Goal: Task Accomplishment & Management: Use online tool/utility

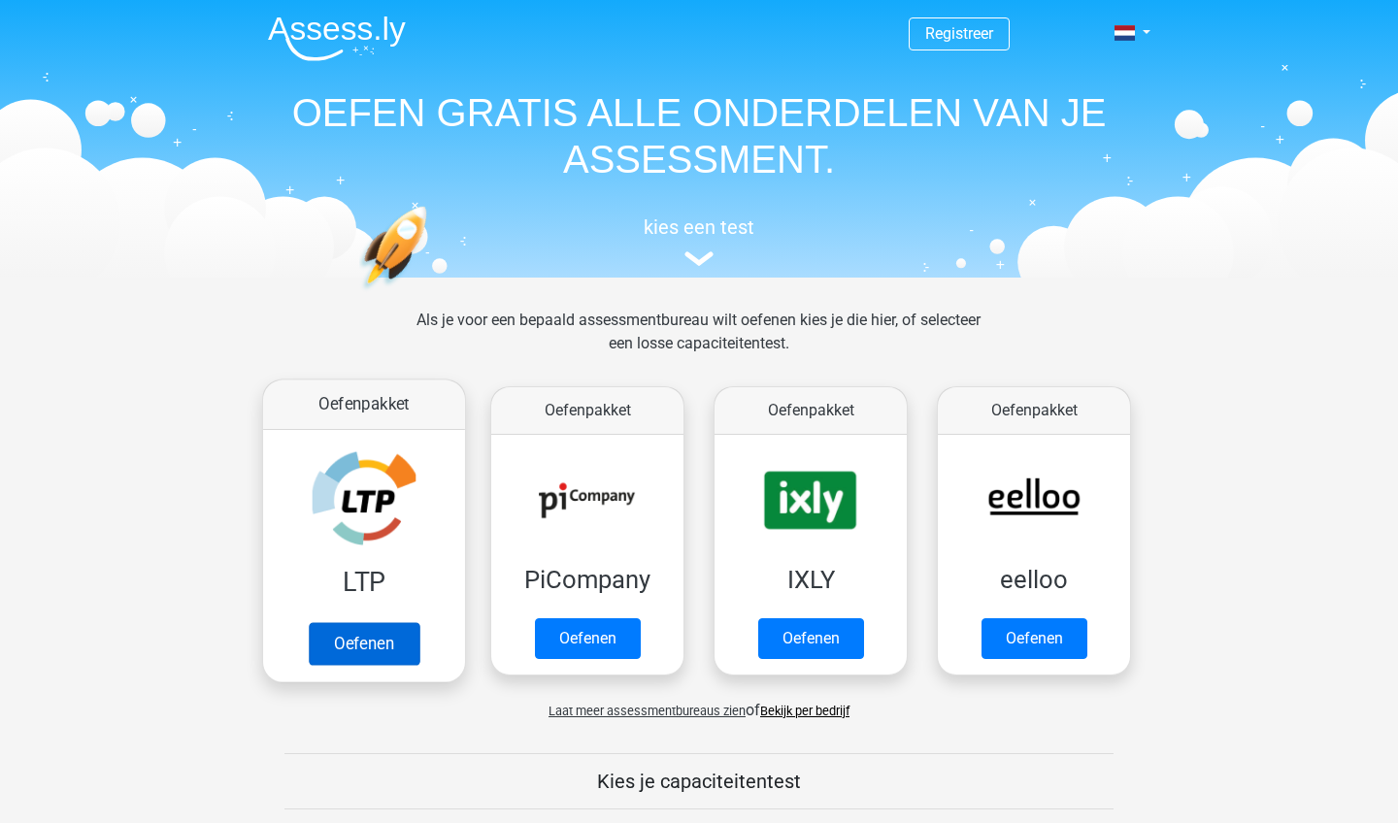
click at [371, 625] on link "Oefenen" at bounding box center [364, 643] width 111 height 43
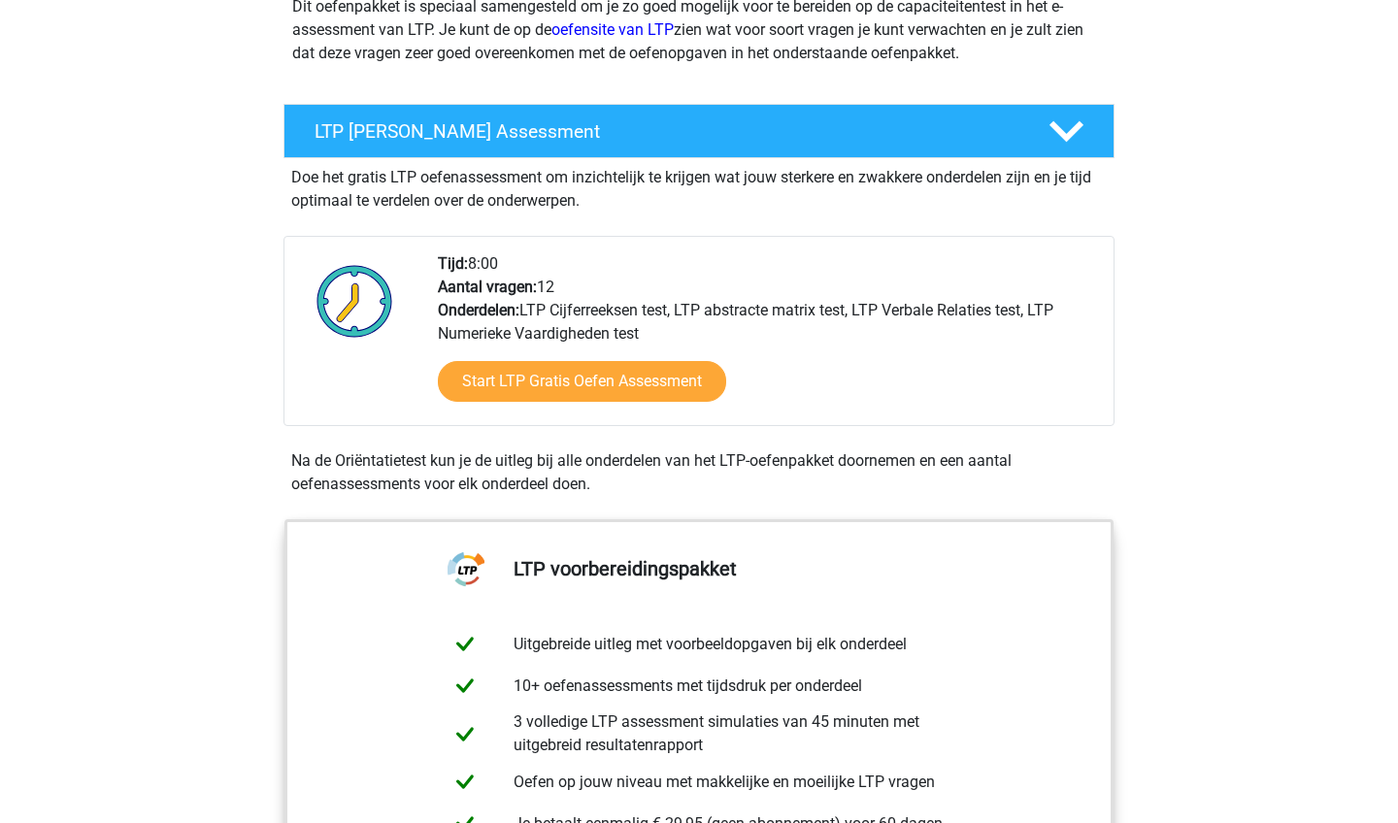
scroll to position [269, 0]
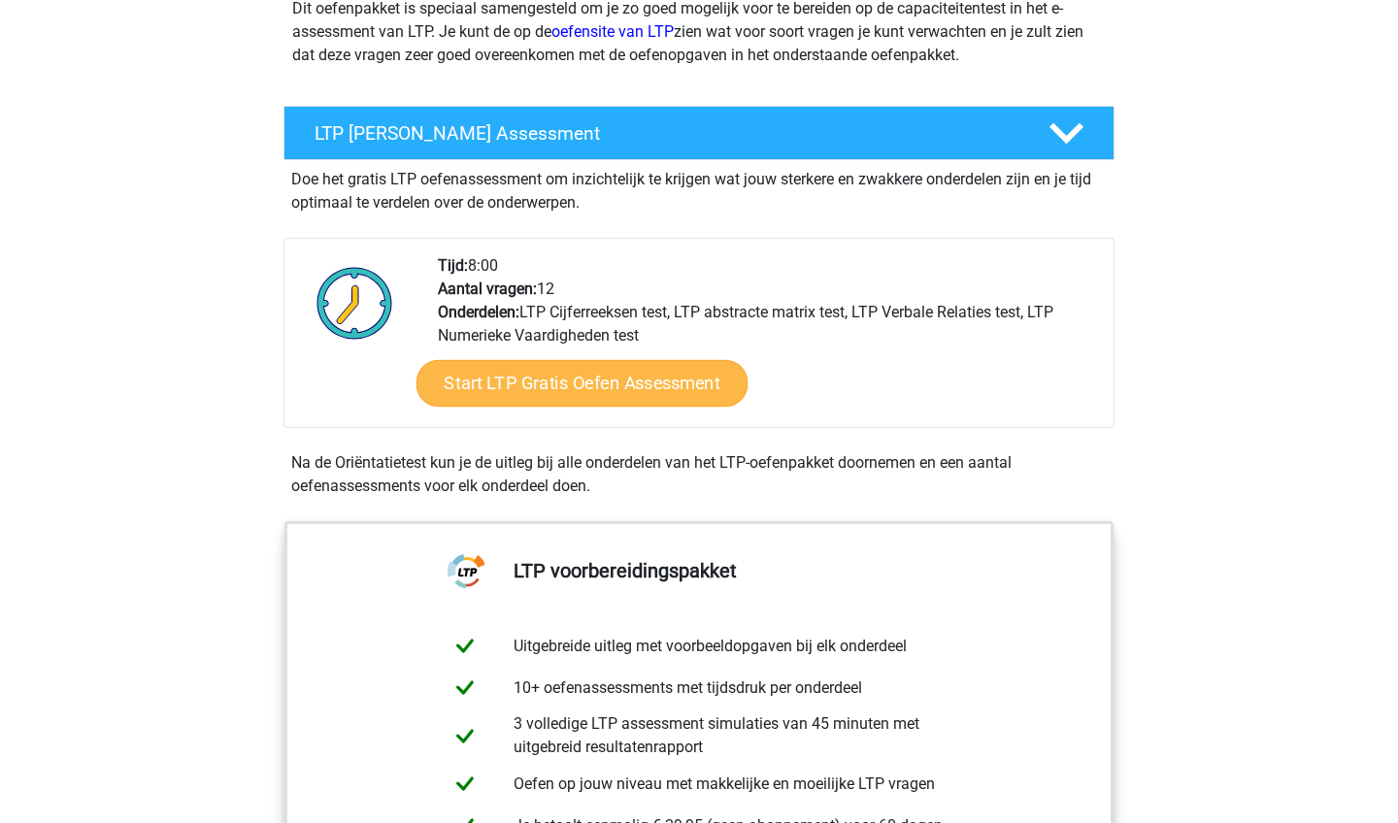
click at [598, 395] on link "Start LTP Gratis Oefen Assessment" at bounding box center [583, 383] width 332 height 47
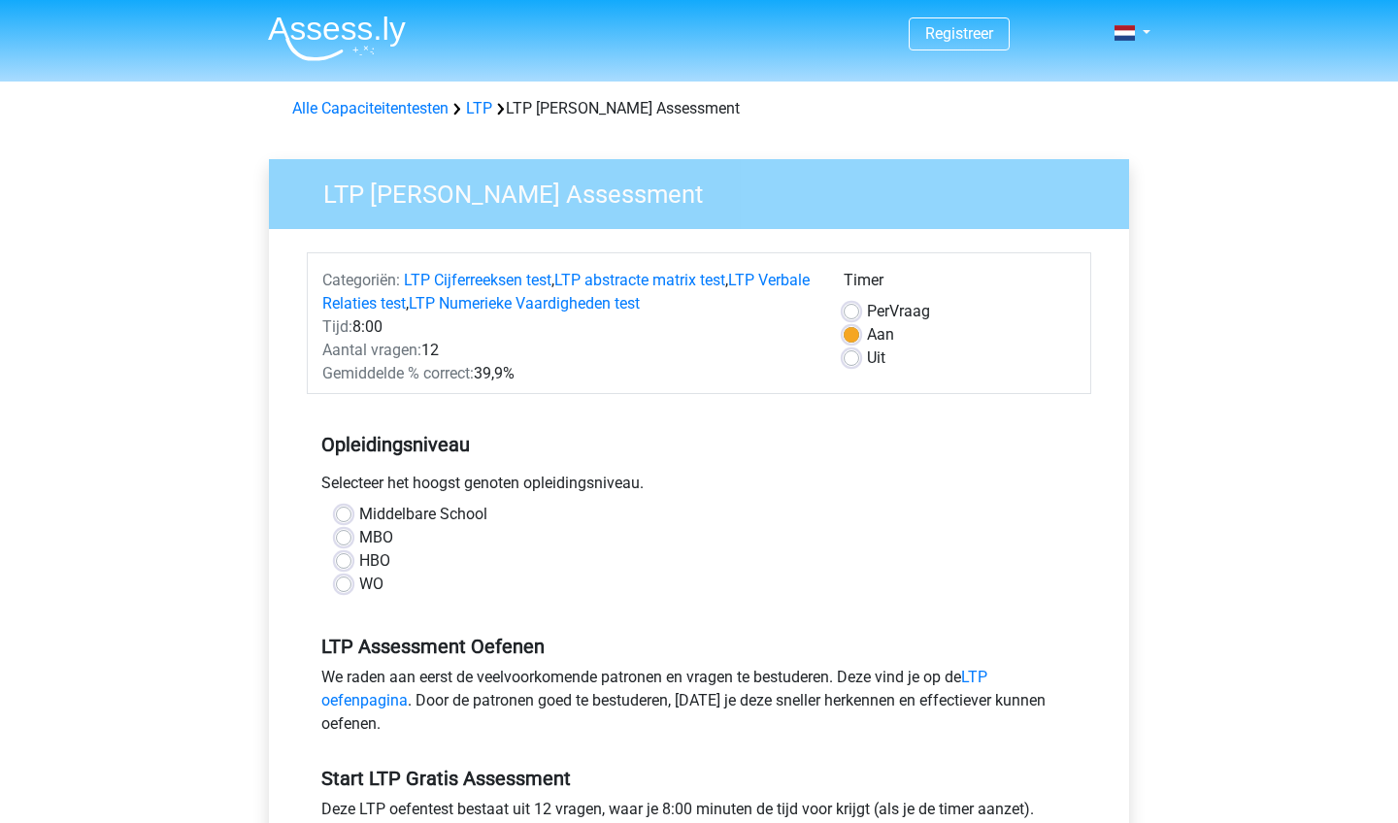
click at [359, 539] on label "MBO" at bounding box center [376, 537] width 34 height 23
click at [343, 539] on input "MBO" at bounding box center [344, 535] width 16 height 19
radio input "true"
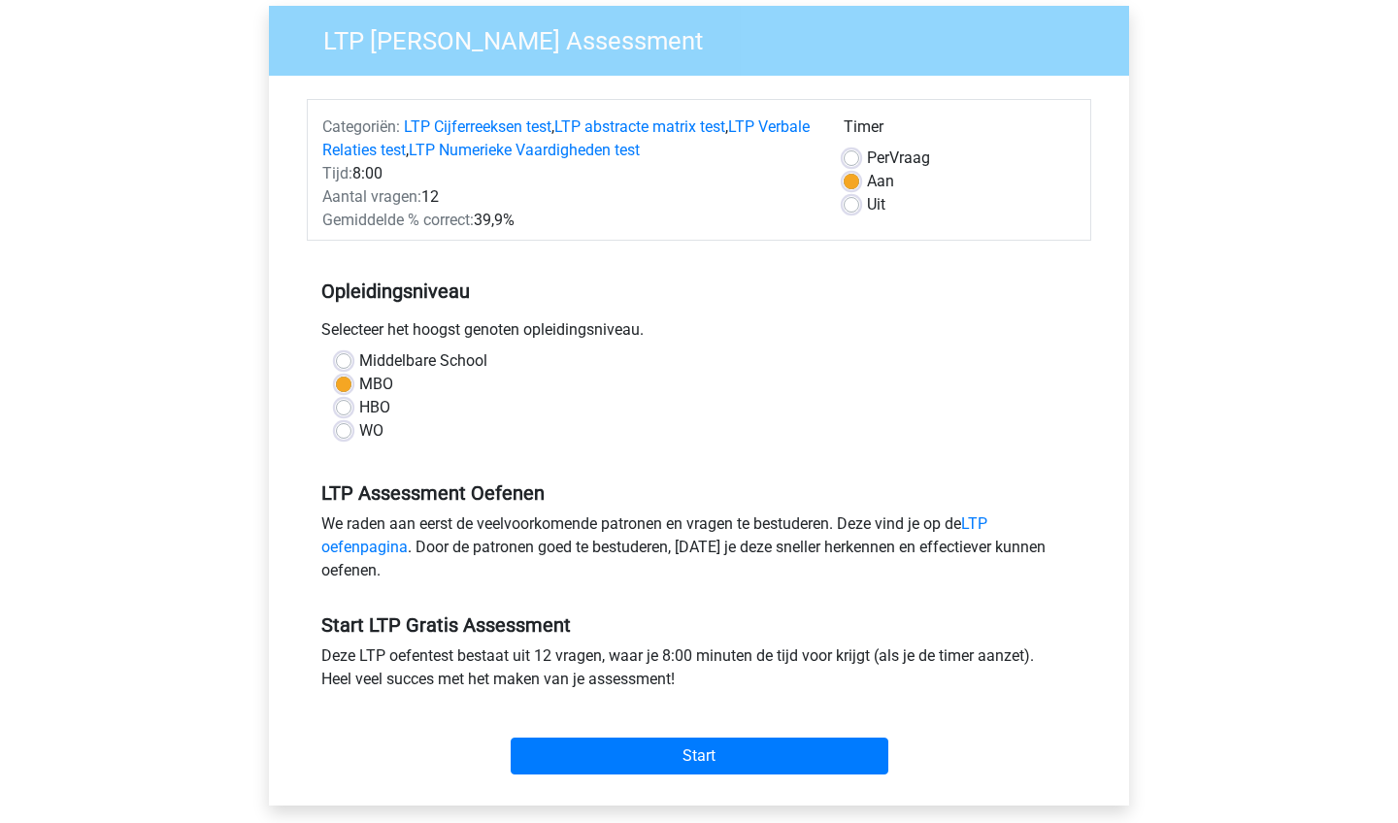
scroll to position [205, 0]
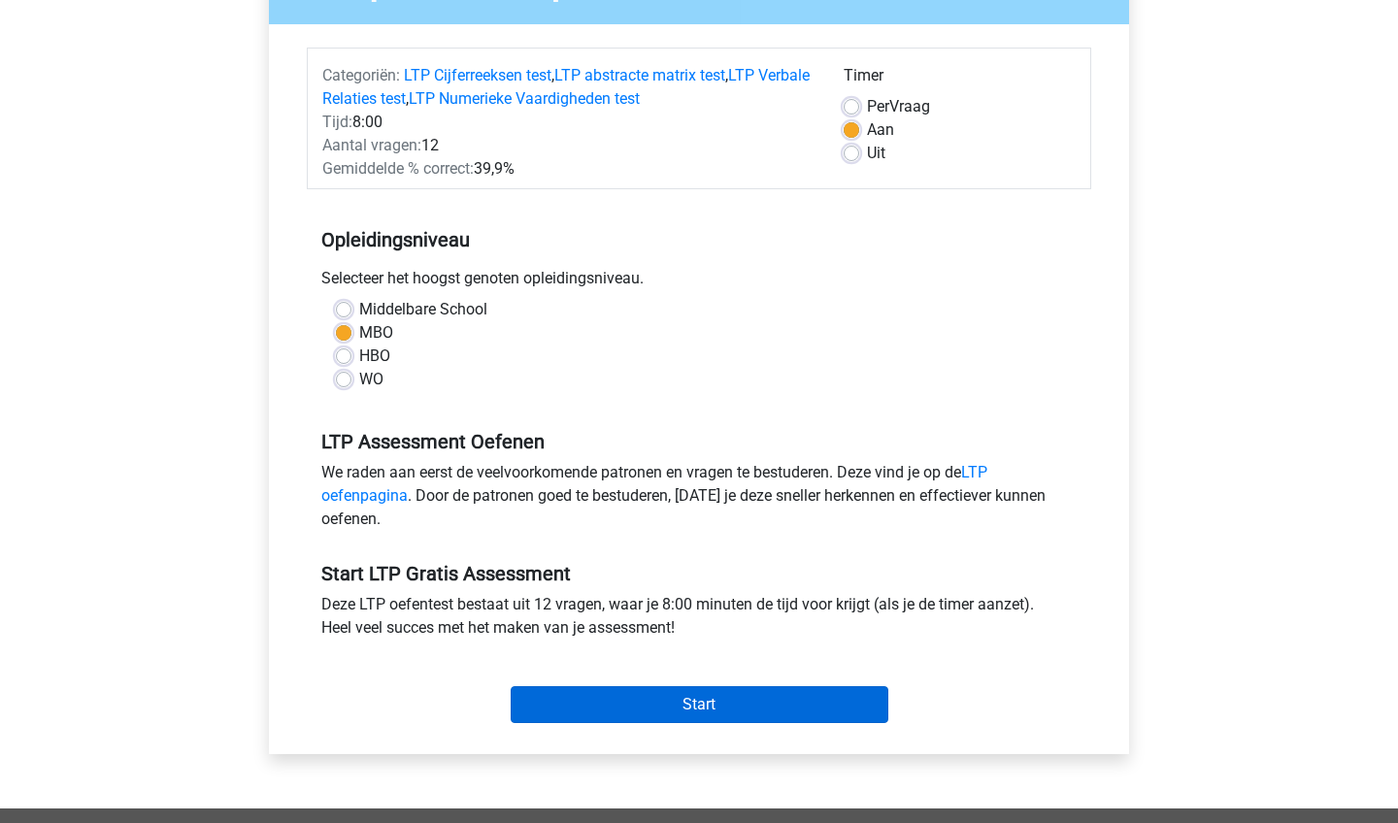
click at [587, 699] on input "Start" at bounding box center [700, 704] width 378 height 37
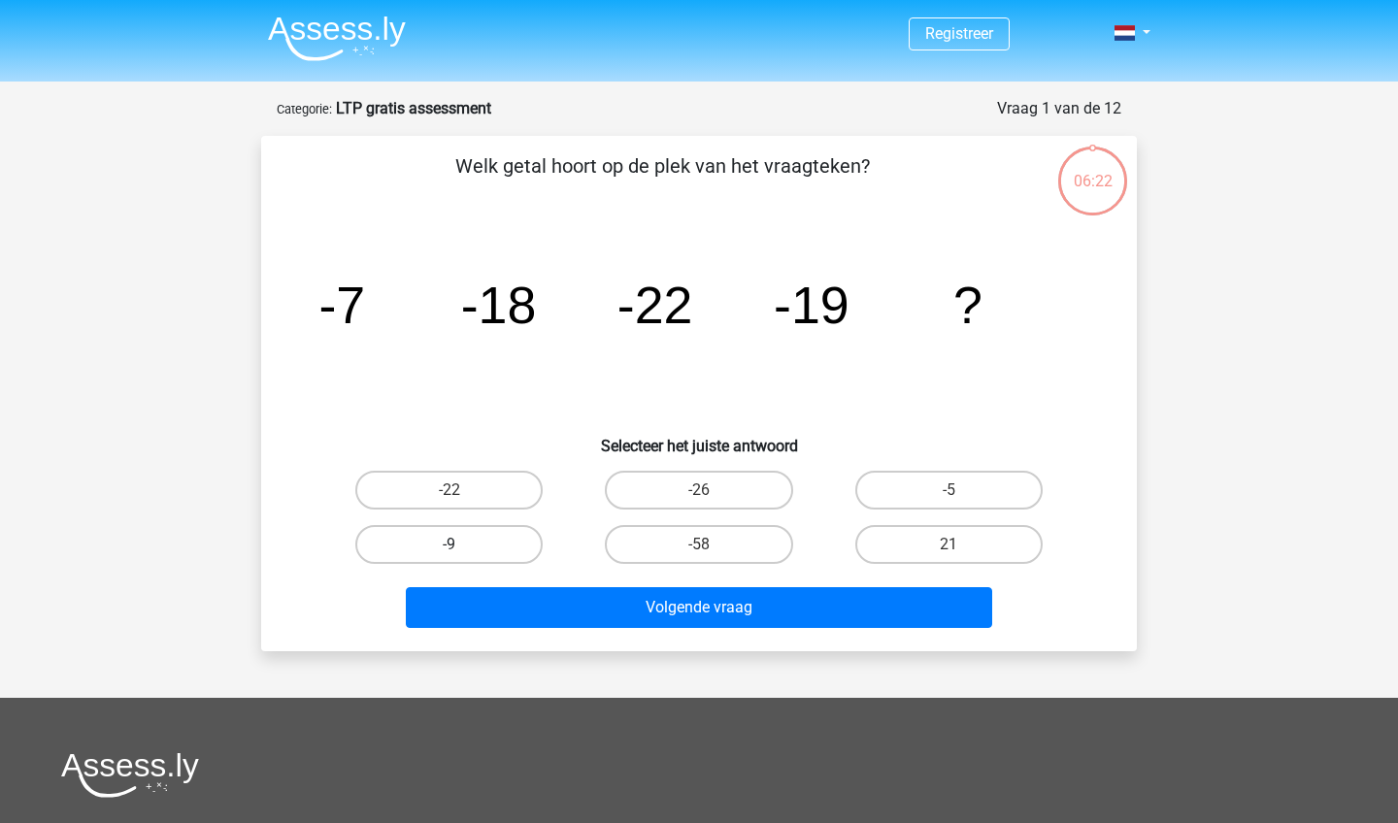
click at [483, 538] on label "-9" at bounding box center [448, 544] width 187 height 39
click at [462, 545] on input "-9" at bounding box center [456, 551] width 13 height 13
radio input "true"
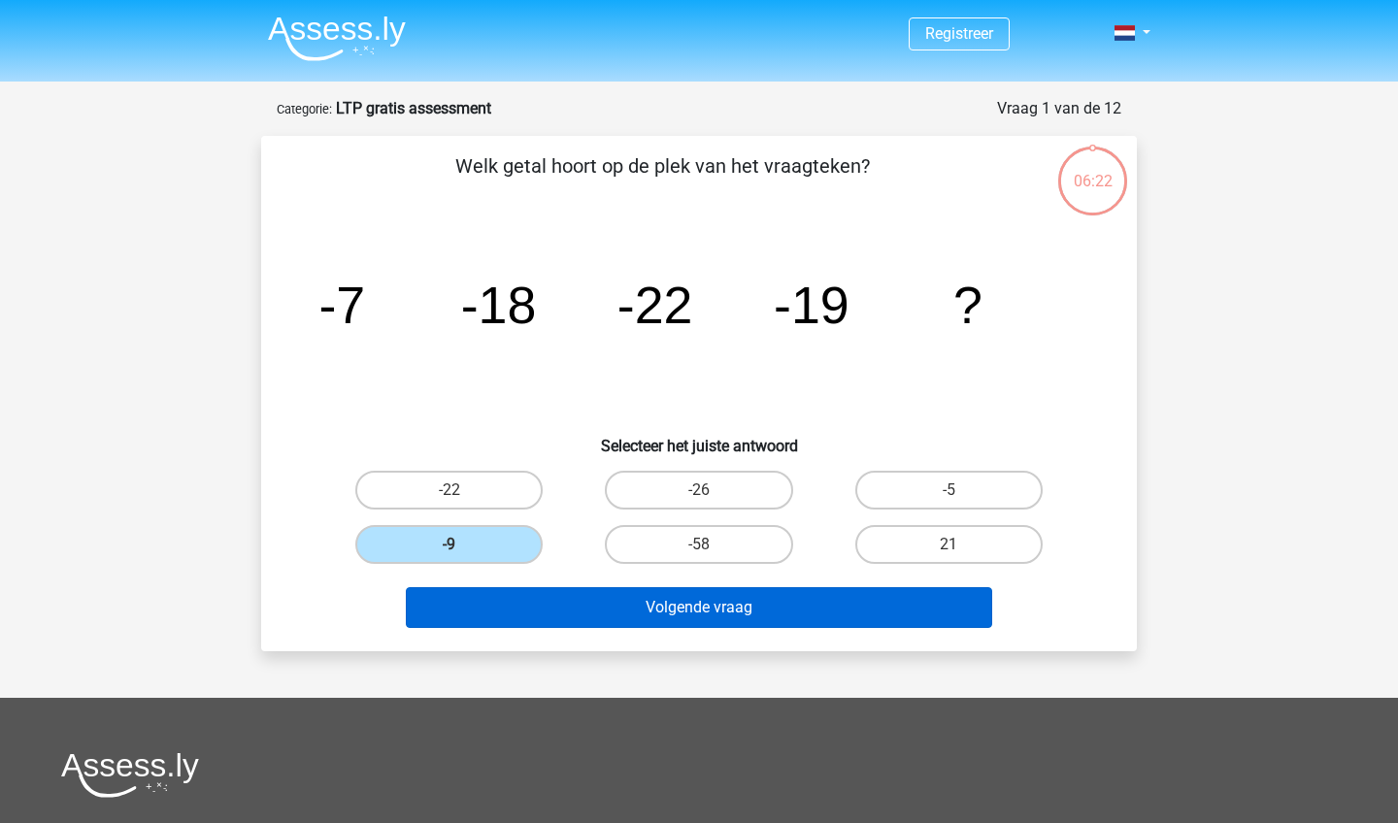
click at [622, 609] on button "Volgende vraag" at bounding box center [699, 607] width 587 height 41
